Goal: Navigation & Orientation: Find specific page/section

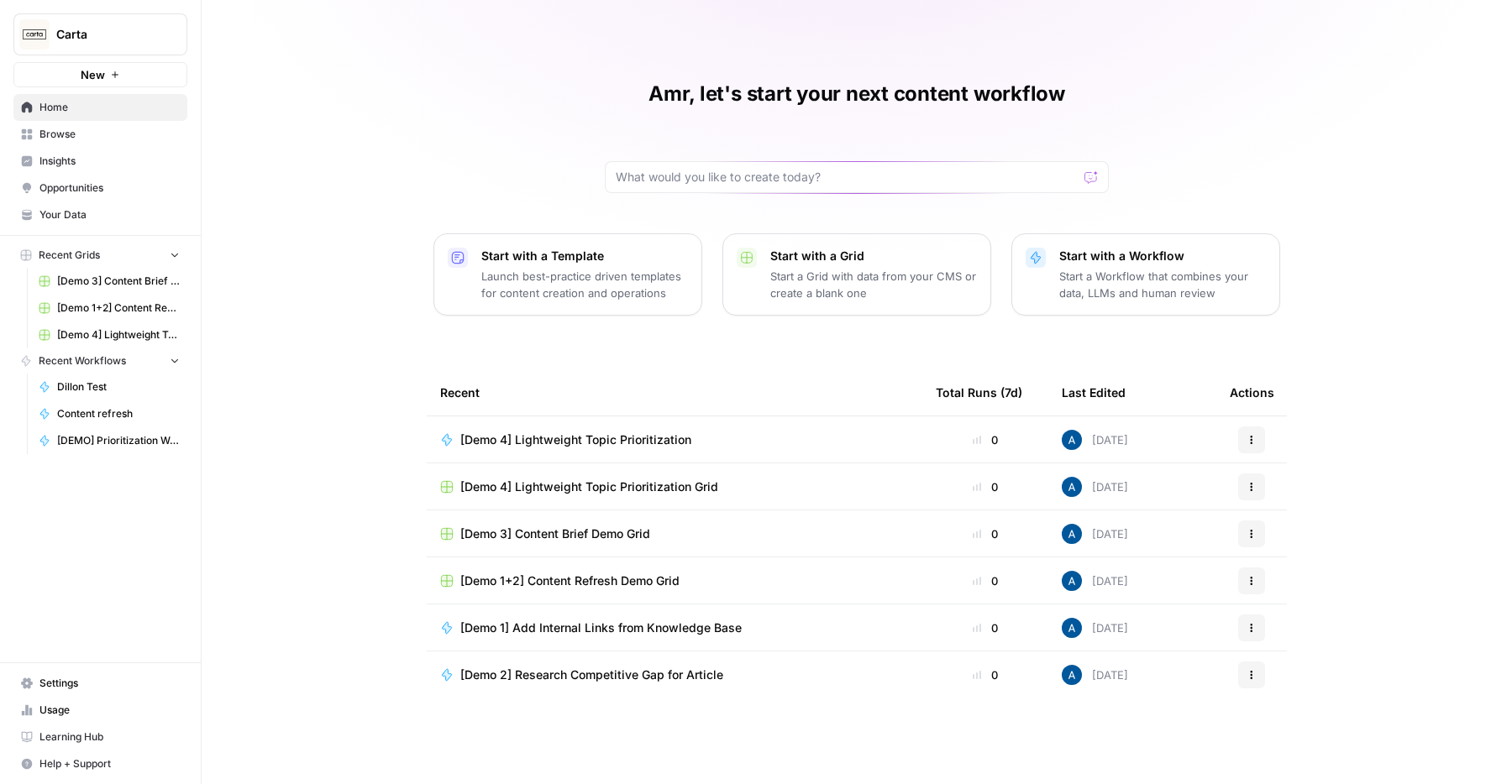
click at [81, 147] on link "Browse" at bounding box center [101, 134] width 174 height 27
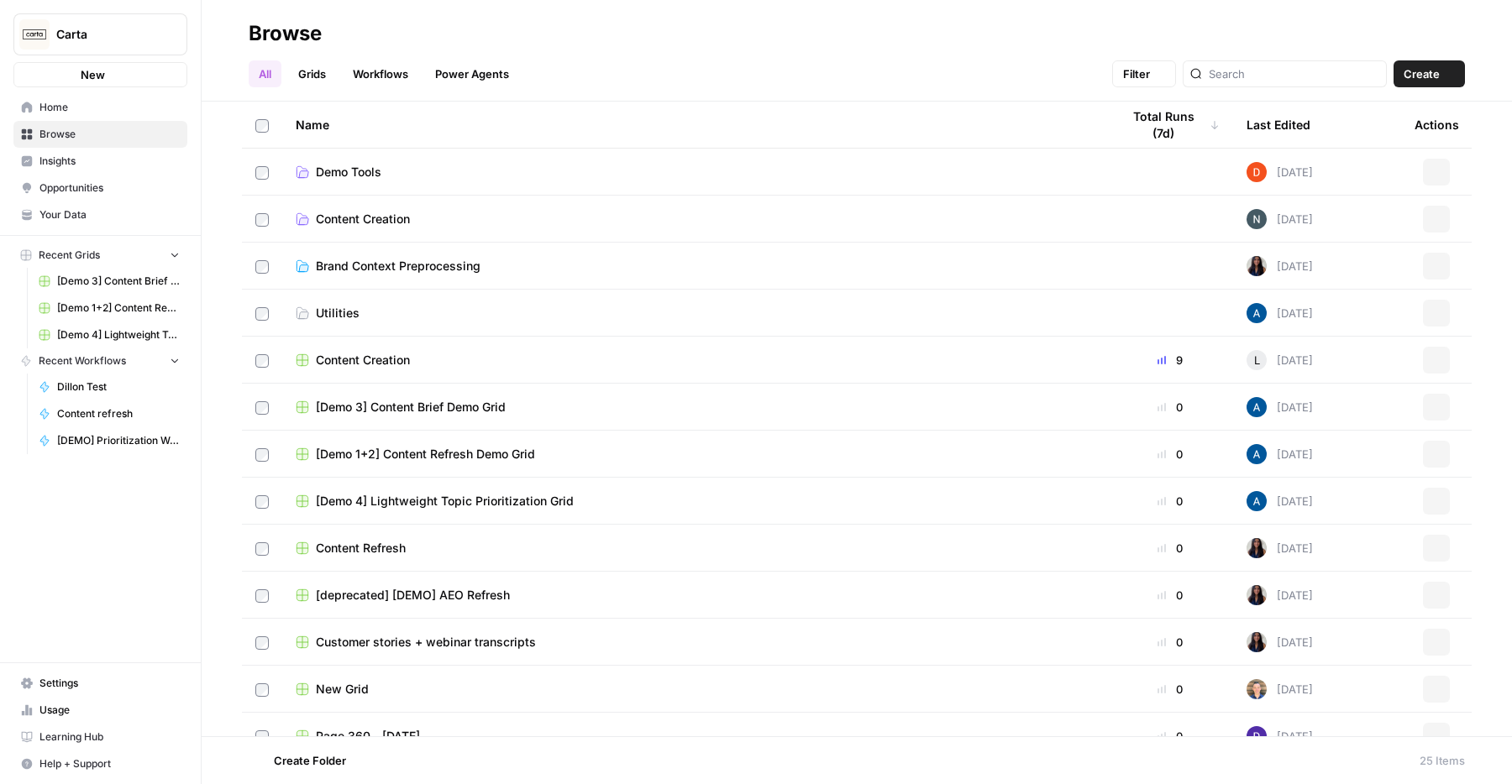
click at [80, 32] on span "Carta" at bounding box center [107, 34] width 102 height 16
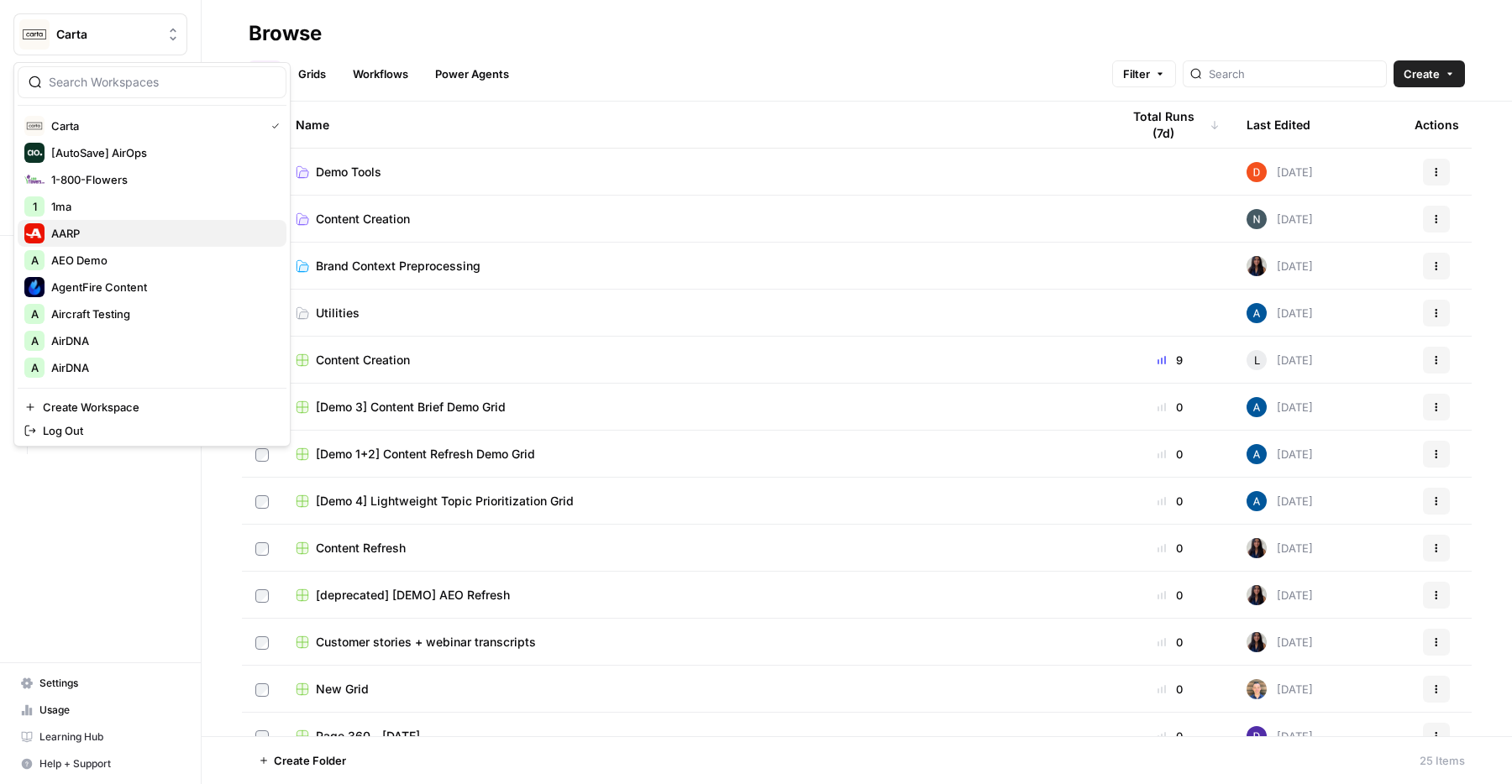
click at [131, 244] on button "AARP" at bounding box center [152, 233] width 269 height 27
